Goal: Information Seeking & Learning: Check status

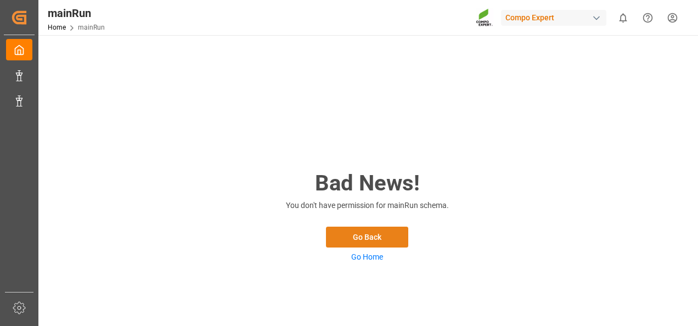
click at [360, 236] on button "Go Back" at bounding box center [367, 237] width 82 height 21
click at [364, 252] on link "Go Home" at bounding box center [367, 256] width 32 height 9
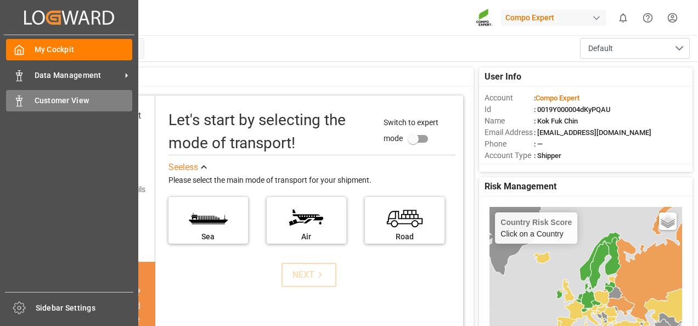
click at [56, 99] on span "Customer View" at bounding box center [84, 101] width 98 height 12
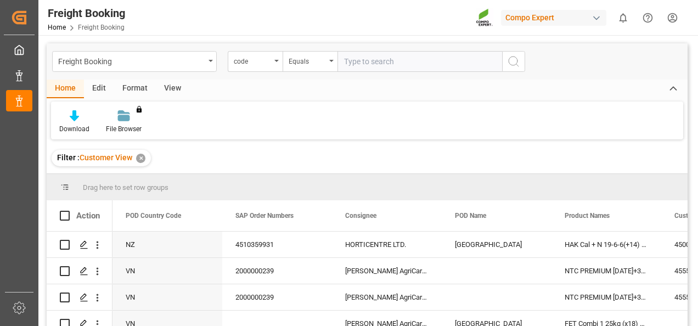
click at [674, 21] on html "Created by potrace 1.15, written by [PERSON_NAME] [DATE]-[DATE] Created by potr…" at bounding box center [349, 163] width 698 height 326
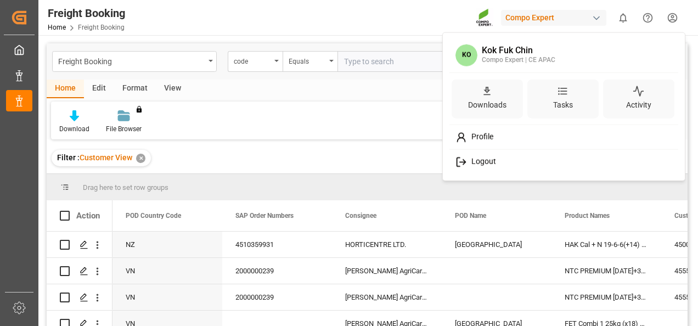
click at [376, 22] on html "Created by potrace 1.15, written by [PERSON_NAME] [DATE]-[DATE] Created by potr…" at bounding box center [349, 163] width 698 height 326
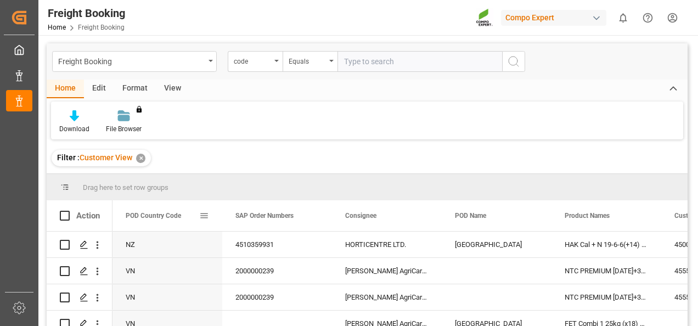
click at [203, 215] on span at bounding box center [204, 216] width 10 height 10
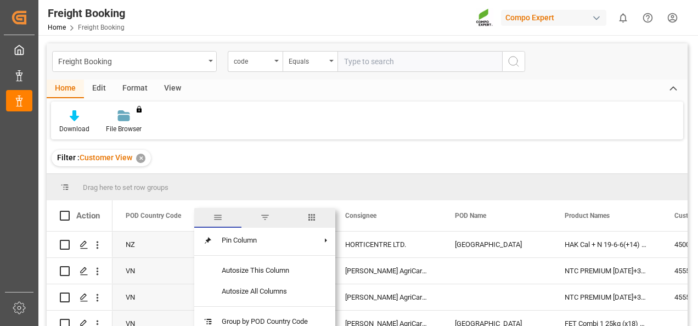
click at [268, 216] on span "filter" at bounding box center [265, 217] width 10 height 10
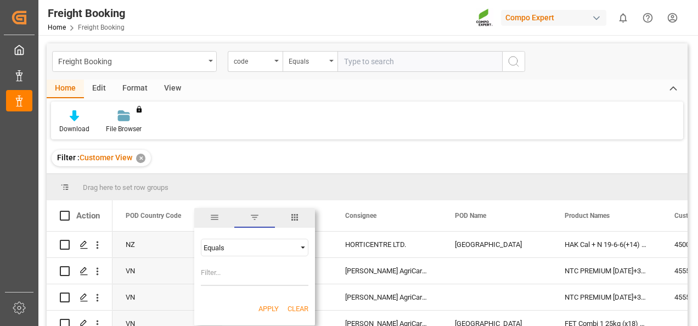
click at [265, 248] on div "Equals" at bounding box center [249, 248] width 92 height 8
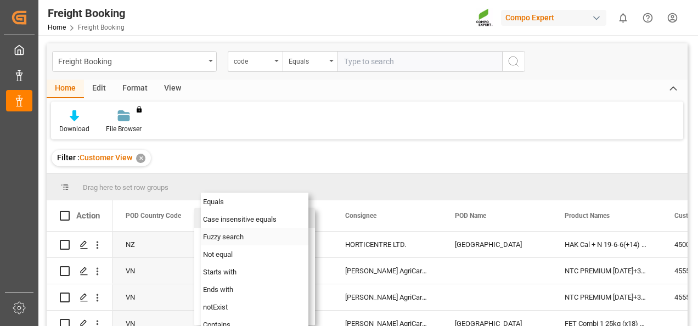
click at [242, 238] on span "Fuzzy search" at bounding box center [223, 237] width 41 height 8
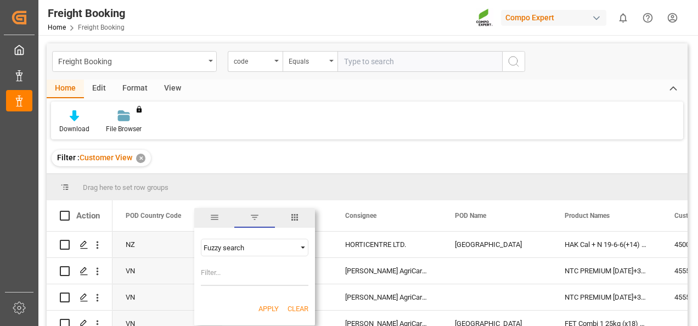
click at [231, 262] on div "Fuzzy search AND OR Equals" at bounding box center [254, 262] width 121 height 65
click at [233, 269] on input "Filter Value" at bounding box center [255, 275] width 108 height 22
type input "my"
click at [265, 310] on button "Apply" at bounding box center [268, 308] width 20 height 11
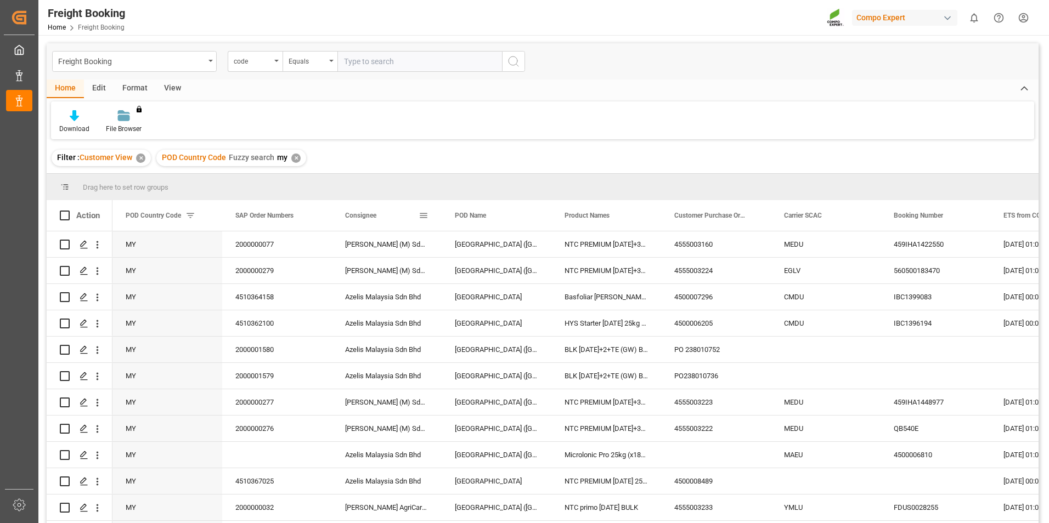
click at [422, 216] on span at bounding box center [423, 216] width 10 height 10
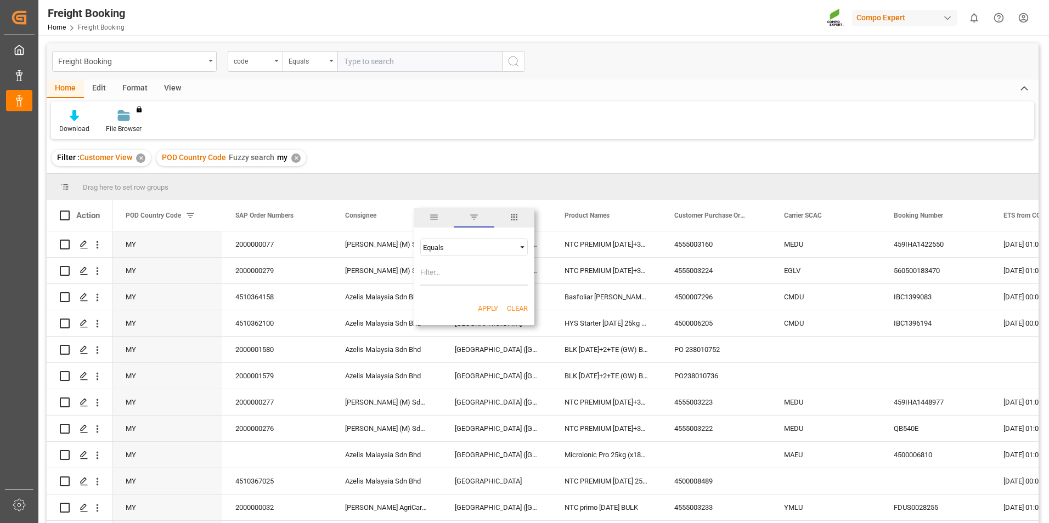
click at [523, 248] on span "Filtering operator" at bounding box center [522, 247] width 10 height 10
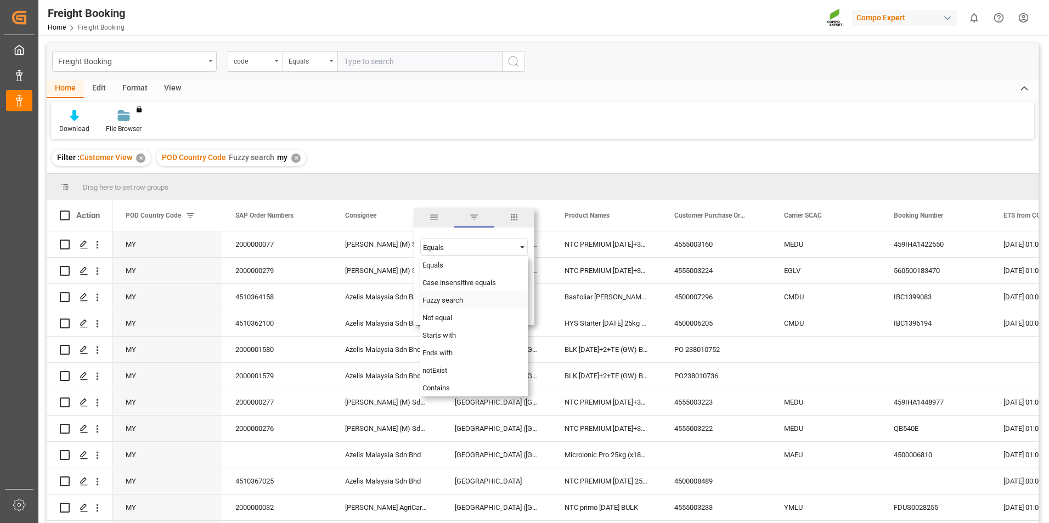
click at [465, 305] on div "Fuzzy search" at bounding box center [474, 300] width 108 height 18
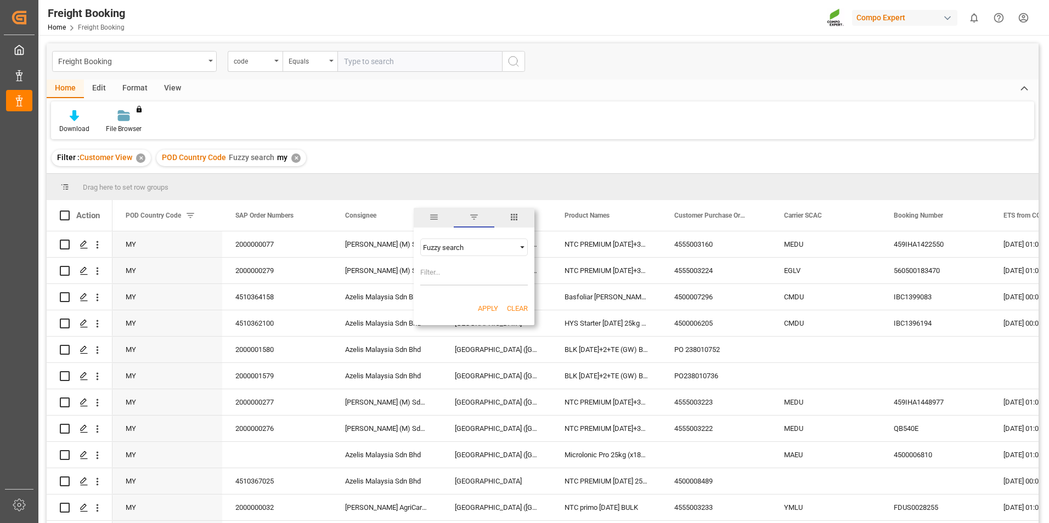
click at [438, 274] on input "Filter Value" at bounding box center [474, 275] width 108 height 22
type input "[PERSON_NAME]"
click at [486, 307] on button "Apply" at bounding box center [488, 308] width 20 height 11
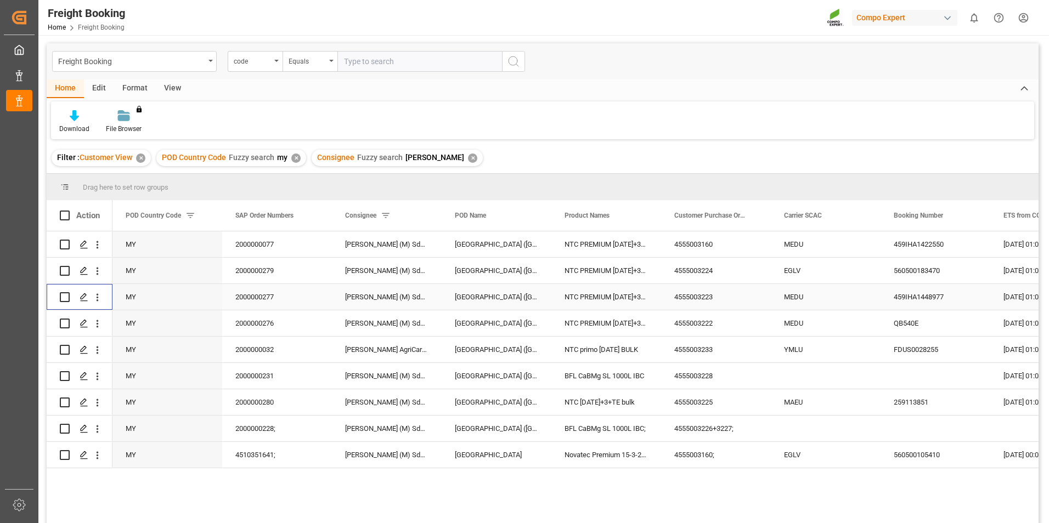
click at [65, 298] on input "Press Space to toggle row selection (unchecked)" at bounding box center [65, 297] width 10 height 10
checkbox input "true"
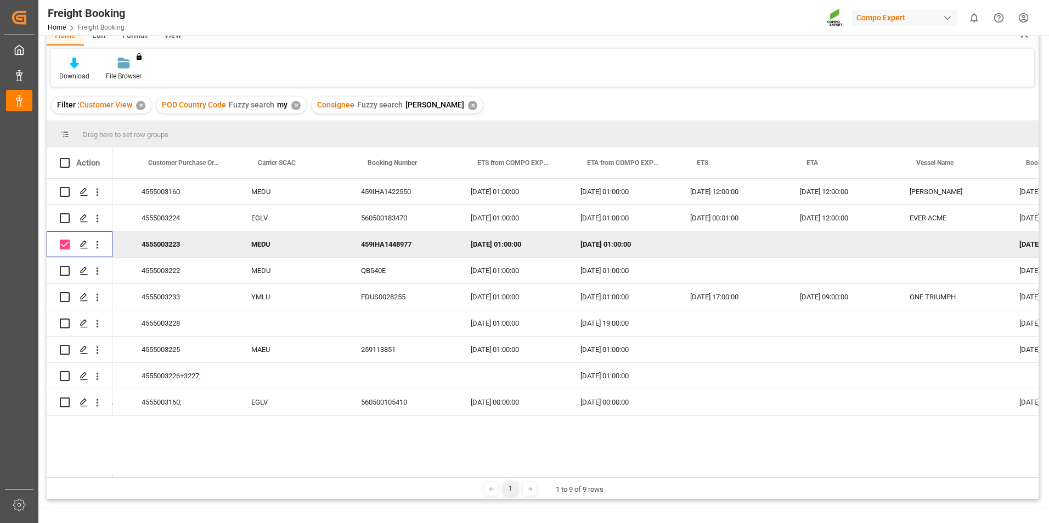
scroll to position [0, 536]
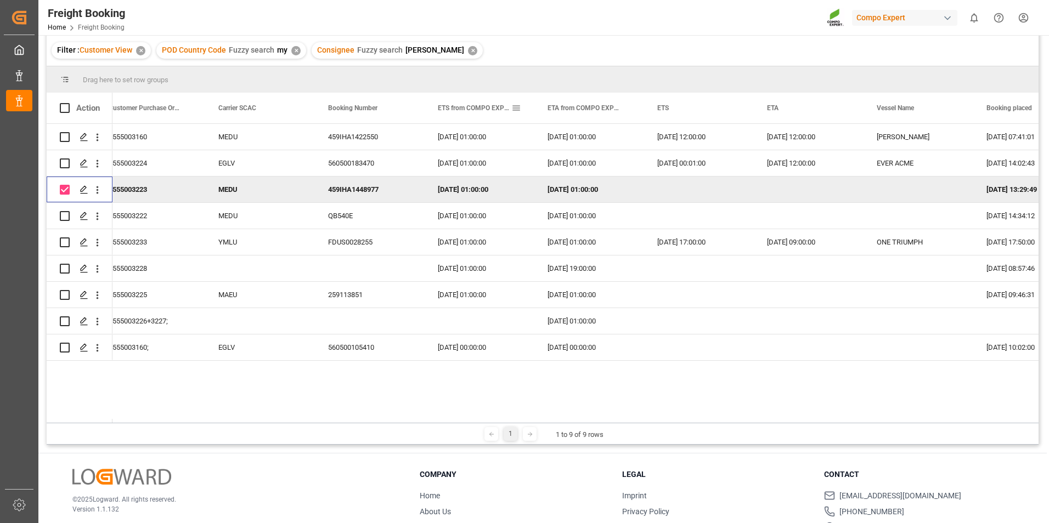
click at [517, 109] on span at bounding box center [516, 108] width 10 height 10
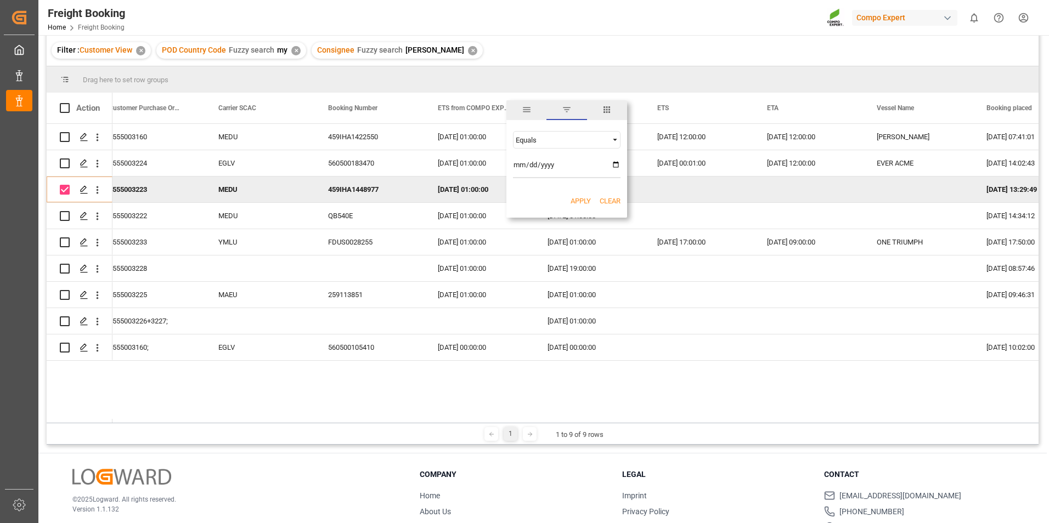
click at [614, 139] on span "Filtering operator" at bounding box center [615, 140] width 10 height 10
click at [539, 192] on span "Greater than" at bounding box center [534, 193] width 38 height 8
click at [522, 163] on input "date" at bounding box center [567, 167] width 108 height 22
type input "[DATE]"
click at [581, 199] on button "Apply" at bounding box center [580, 201] width 20 height 11
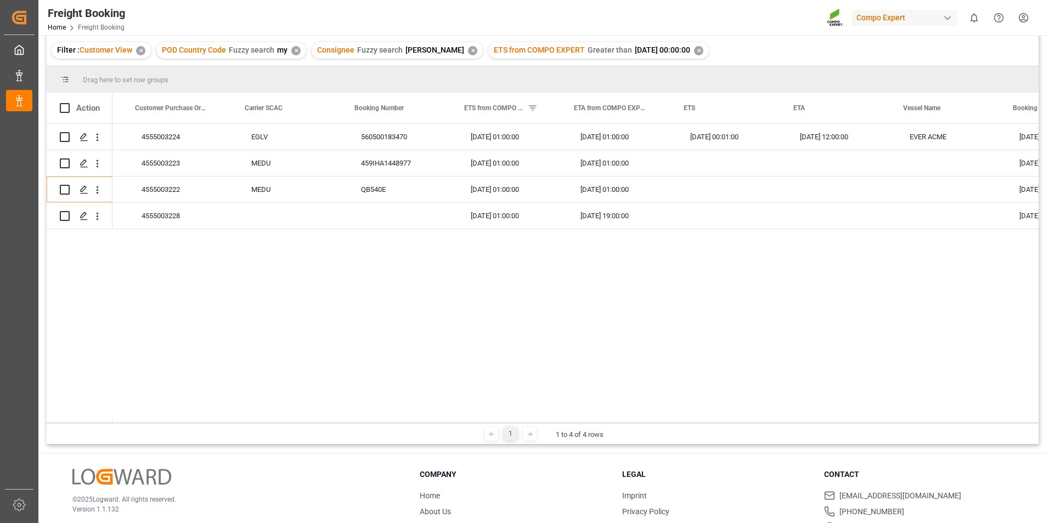
scroll to position [0, 522]
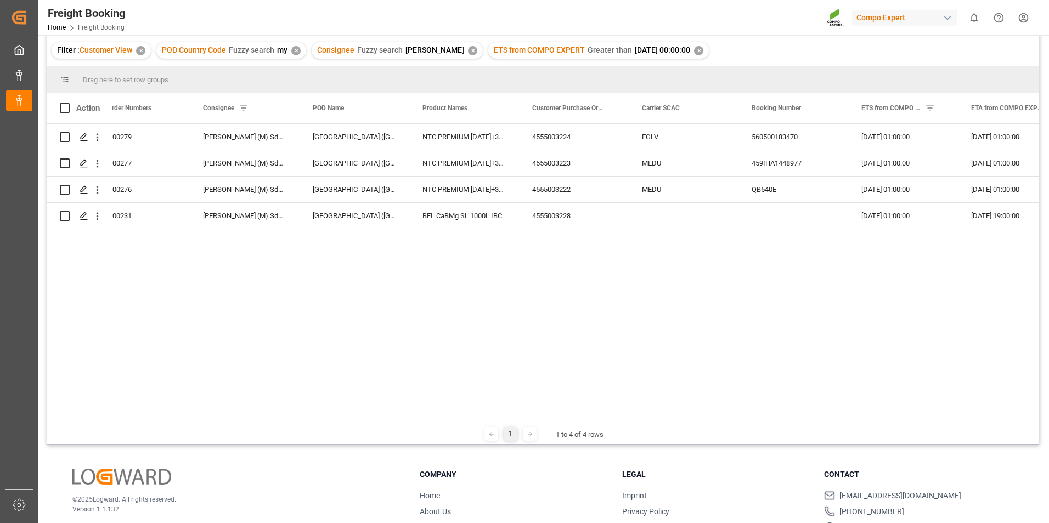
click at [694, 53] on div "✕" at bounding box center [698, 50] width 9 height 9
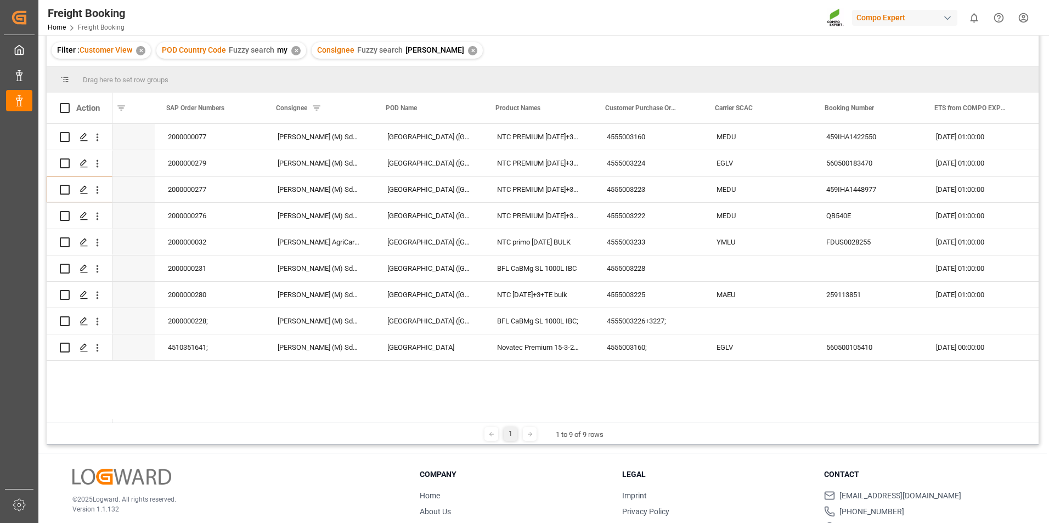
scroll to position [0, 49]
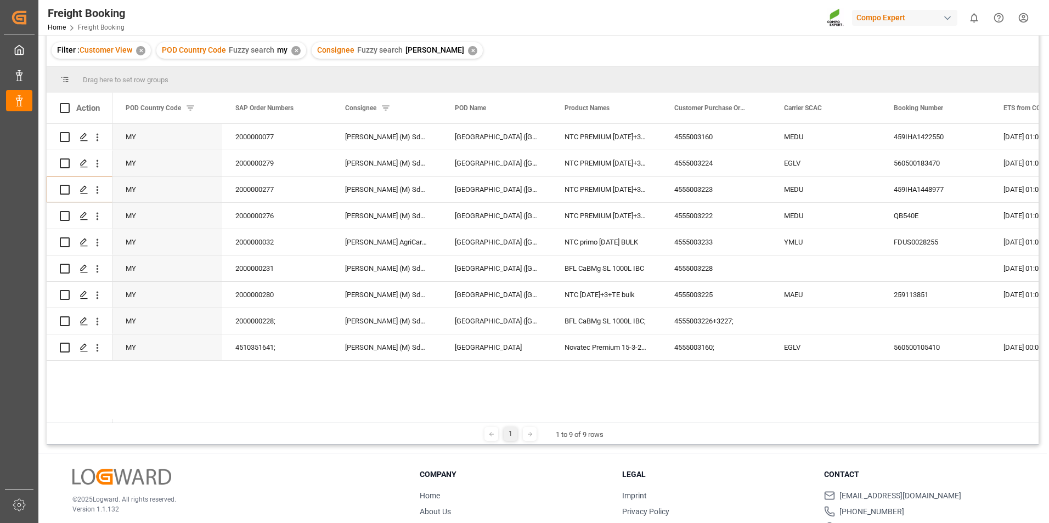
click at [295, 49] on div "✕" at bounding box center [295, 50] width 9 height 9
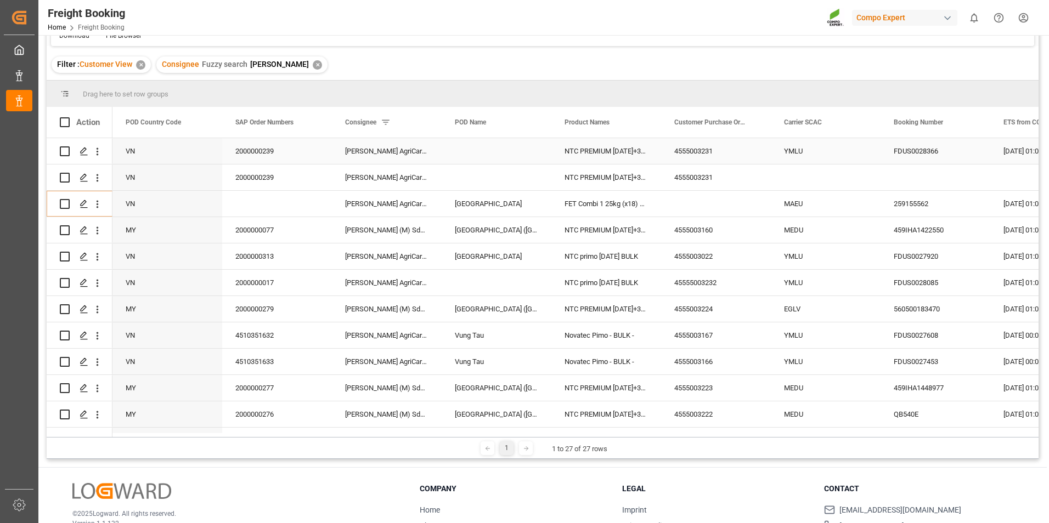
scroll to position [110, 0]
